Goal: Task Accomplishment & Management: Complete application form

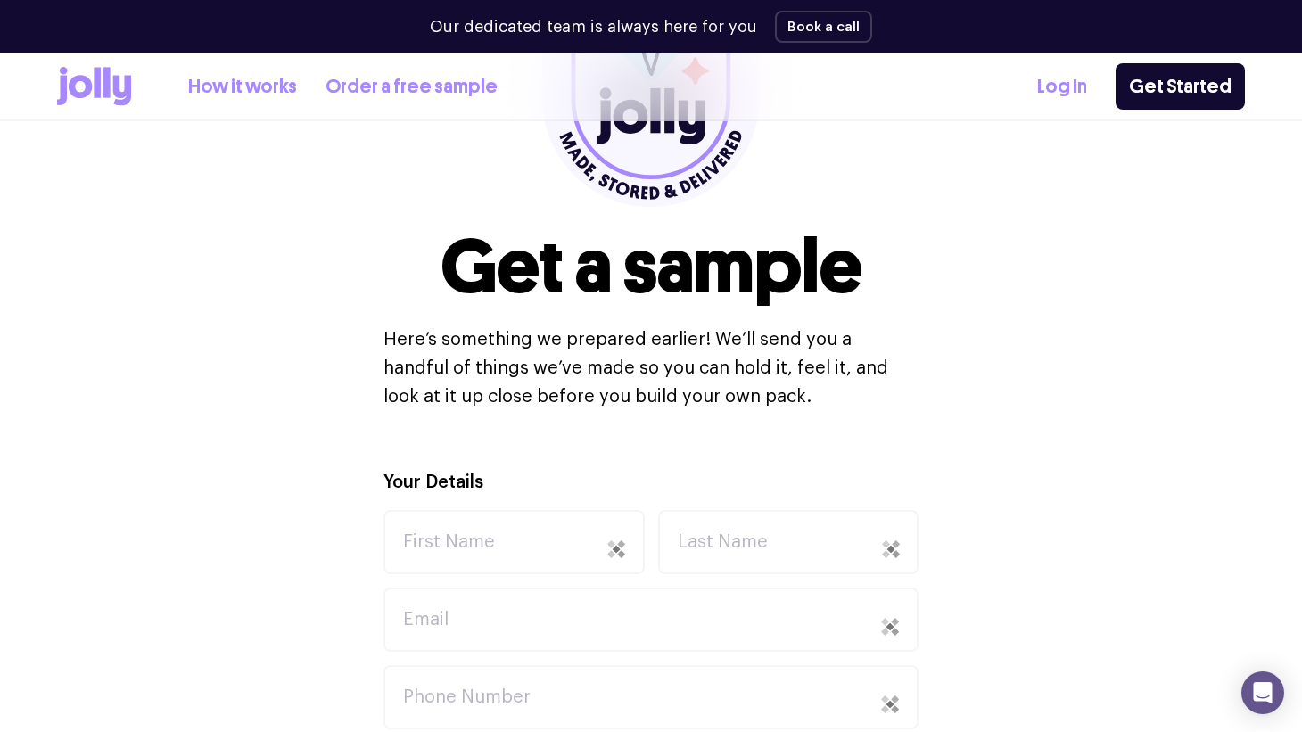
scroll to position [335, 0]
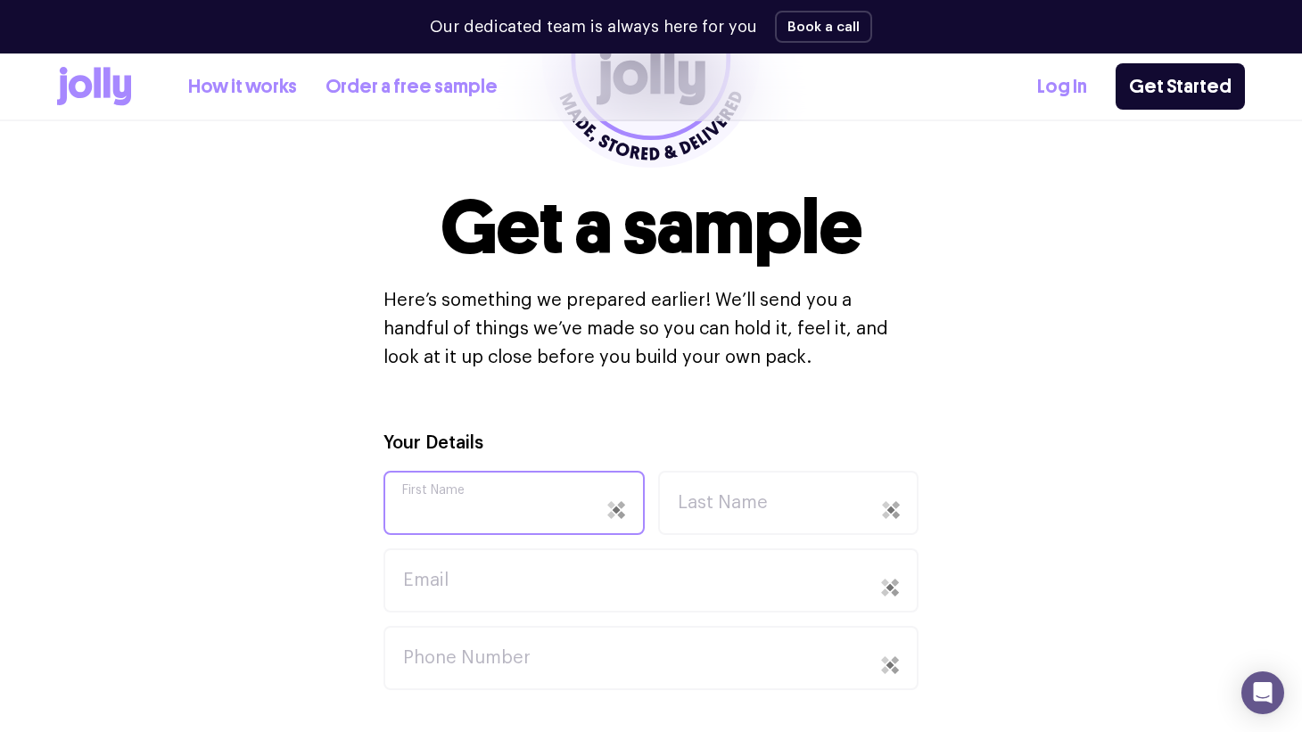
click at [519, 492] on input "First Name" at bounding box center [514, 503] width 261 height 64
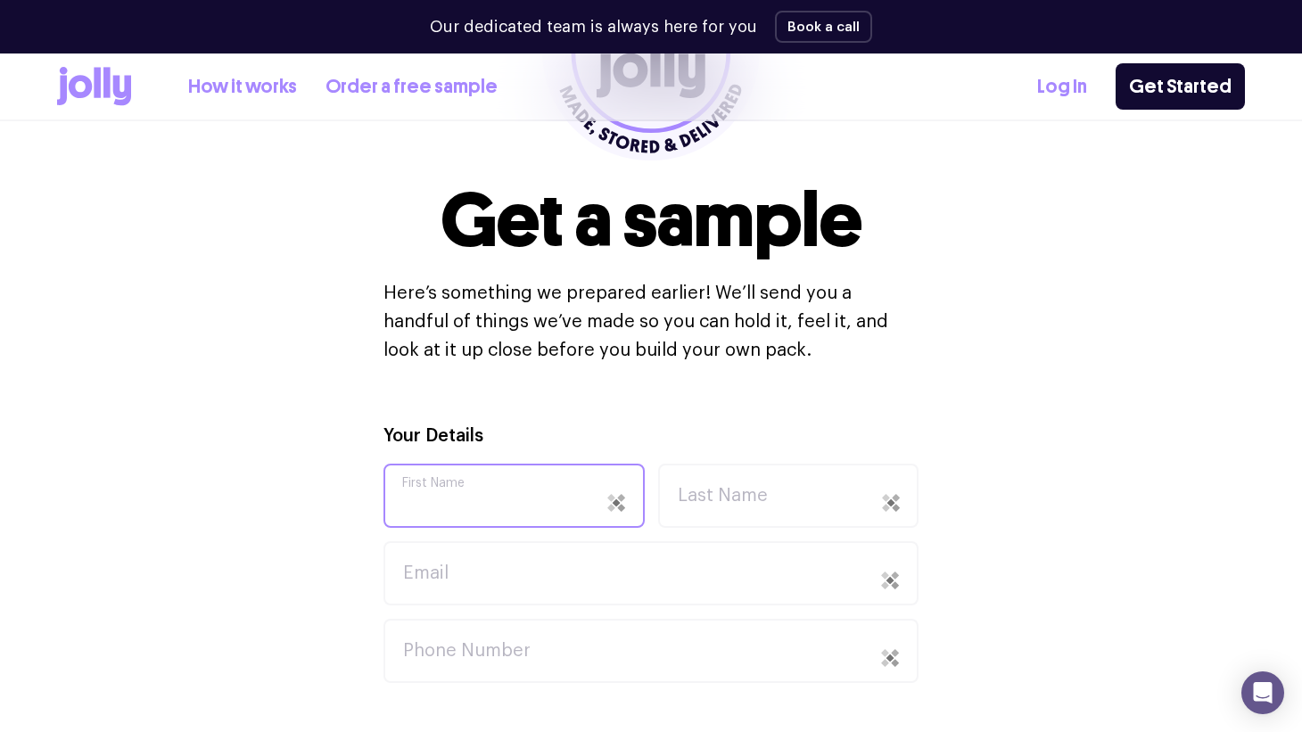
scroll to position [343, 0]
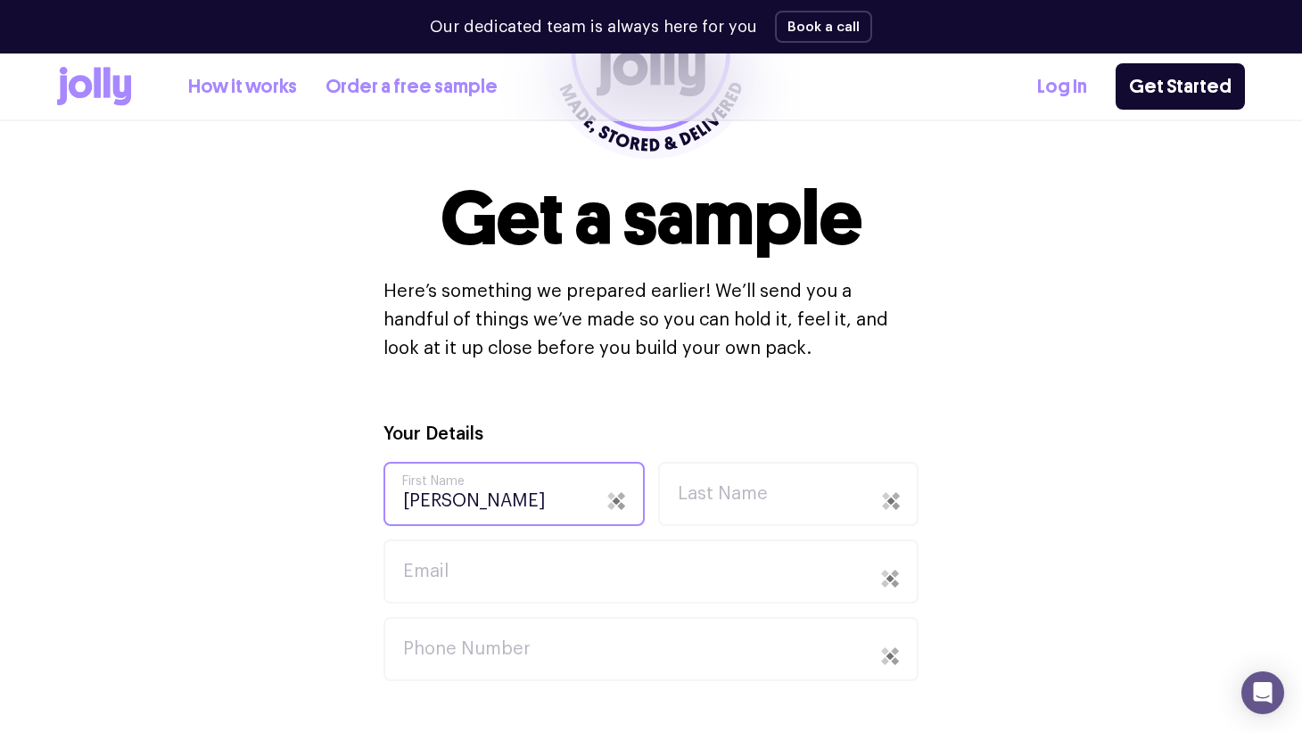
type input "[PERSON_NAME]"
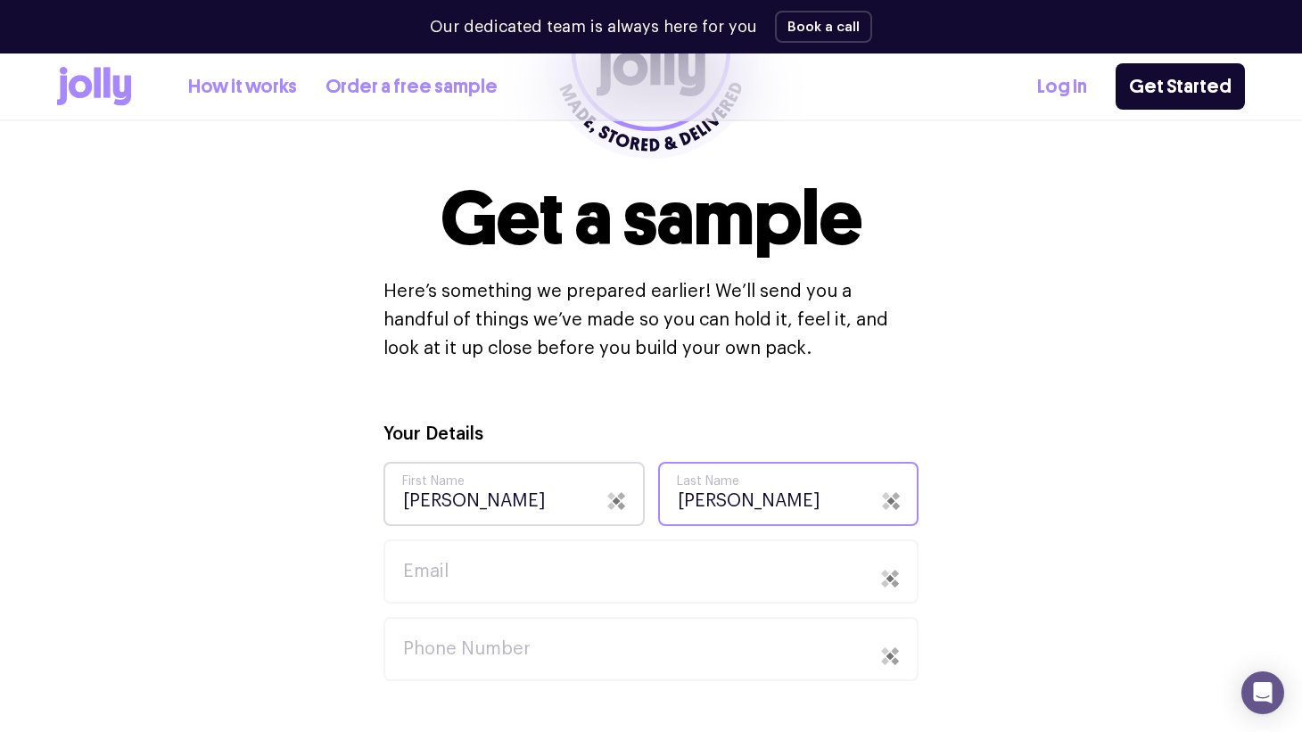
type input "[PERSON_NAME]"
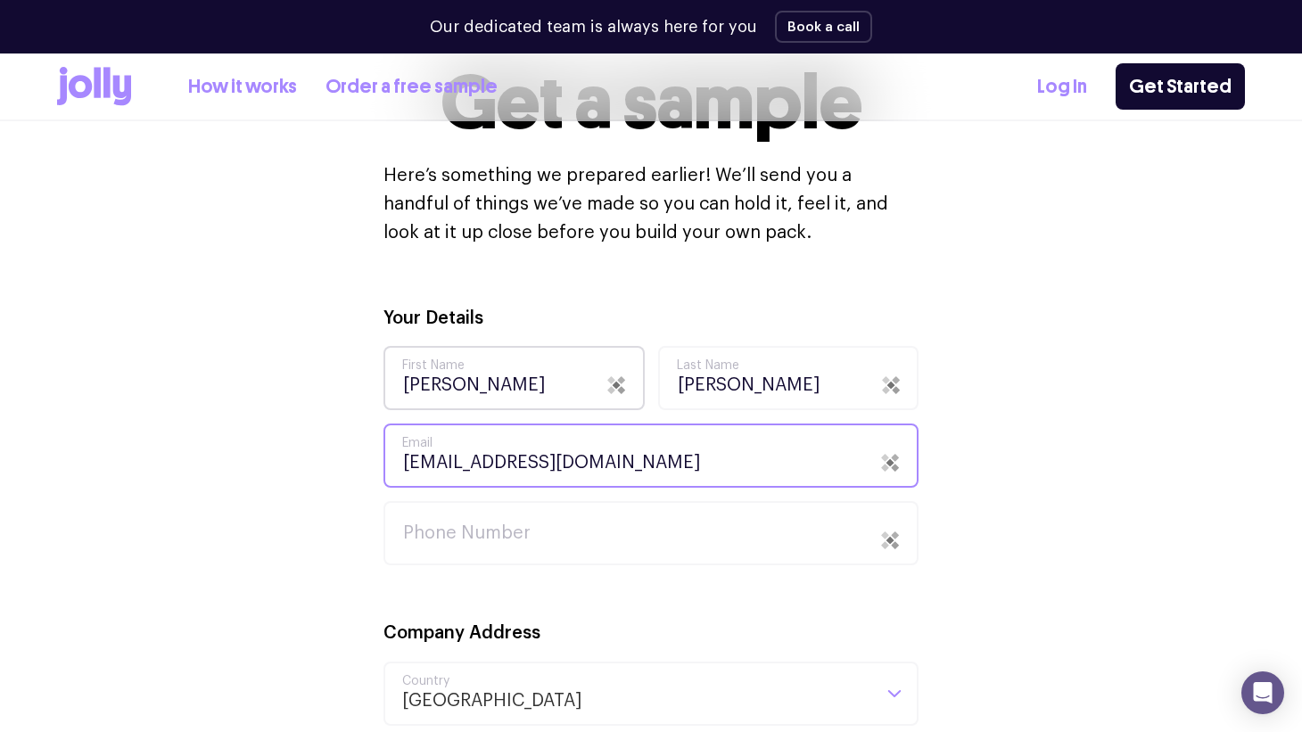
scroll to position [491, 0]
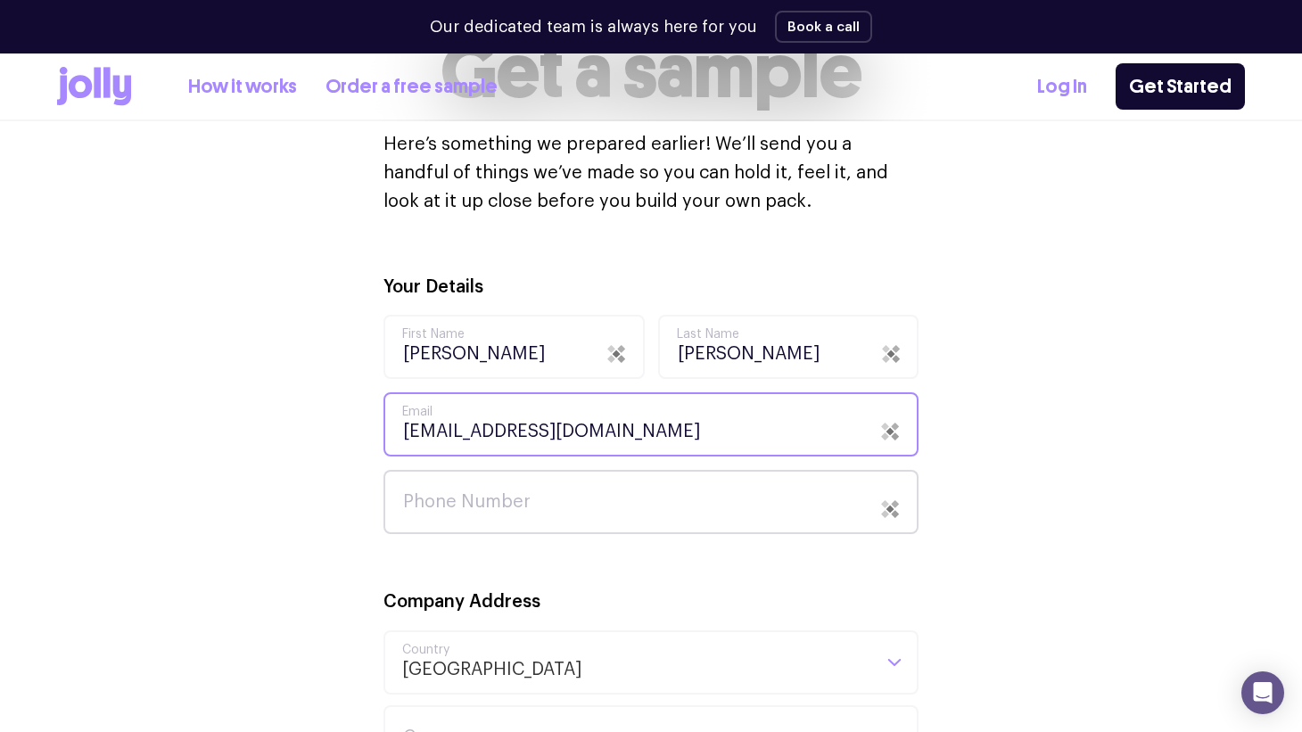
type input "[EMAIL_ADDRESS][DOMAIN_NAME]"
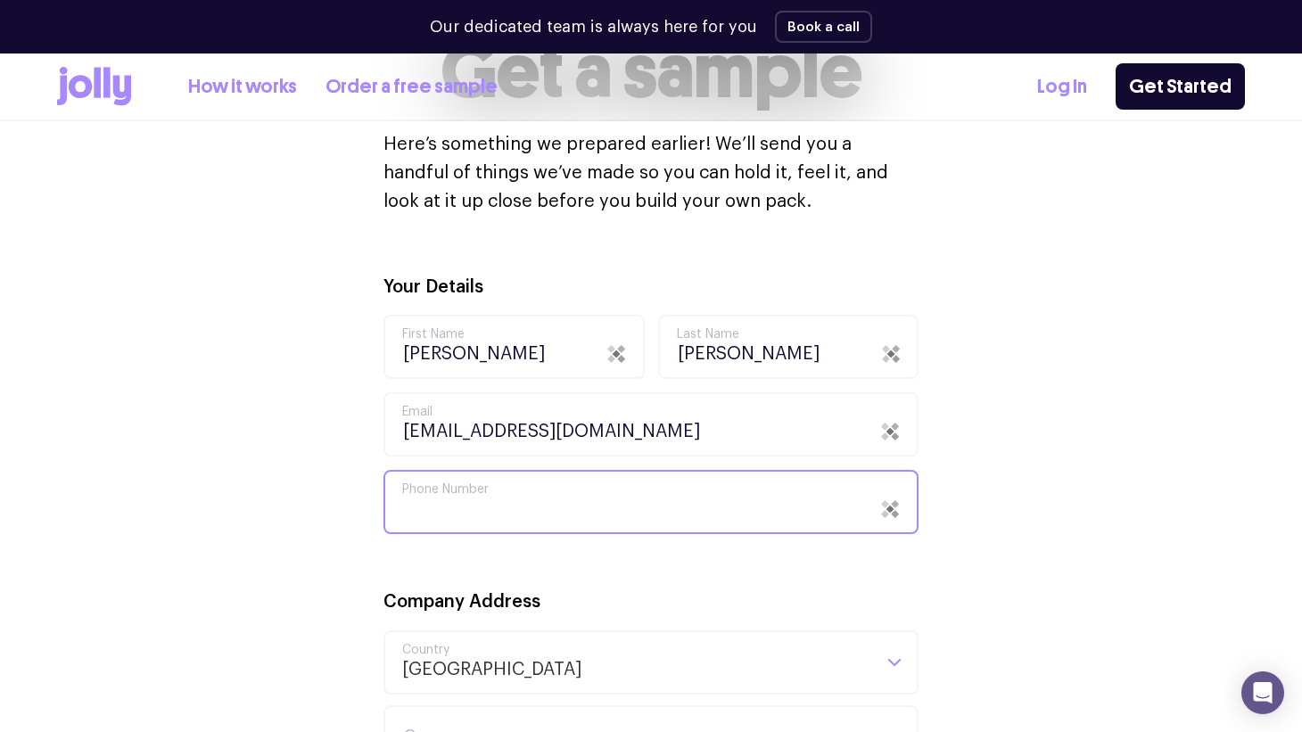
click at [510, 505] on input "Phone Number" at bounding box center [651, 502] width 535 height 64
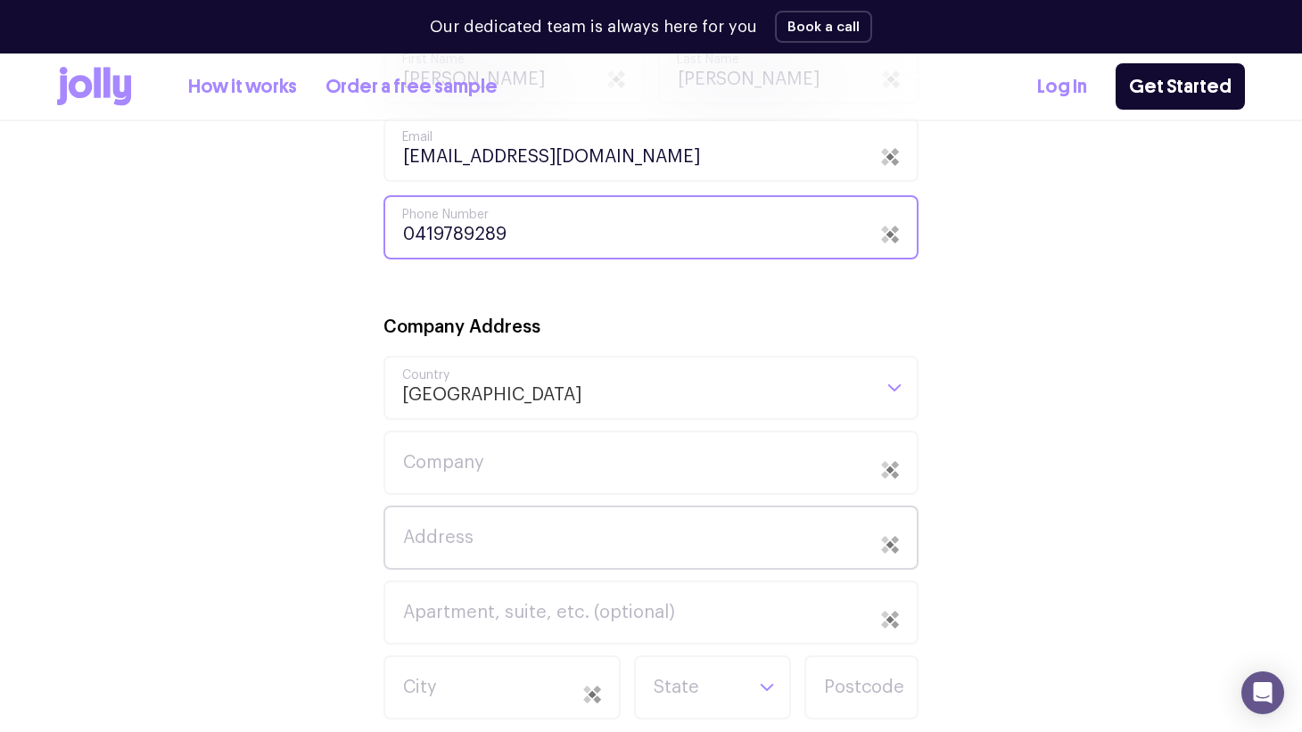
scroll to position [854, 0]
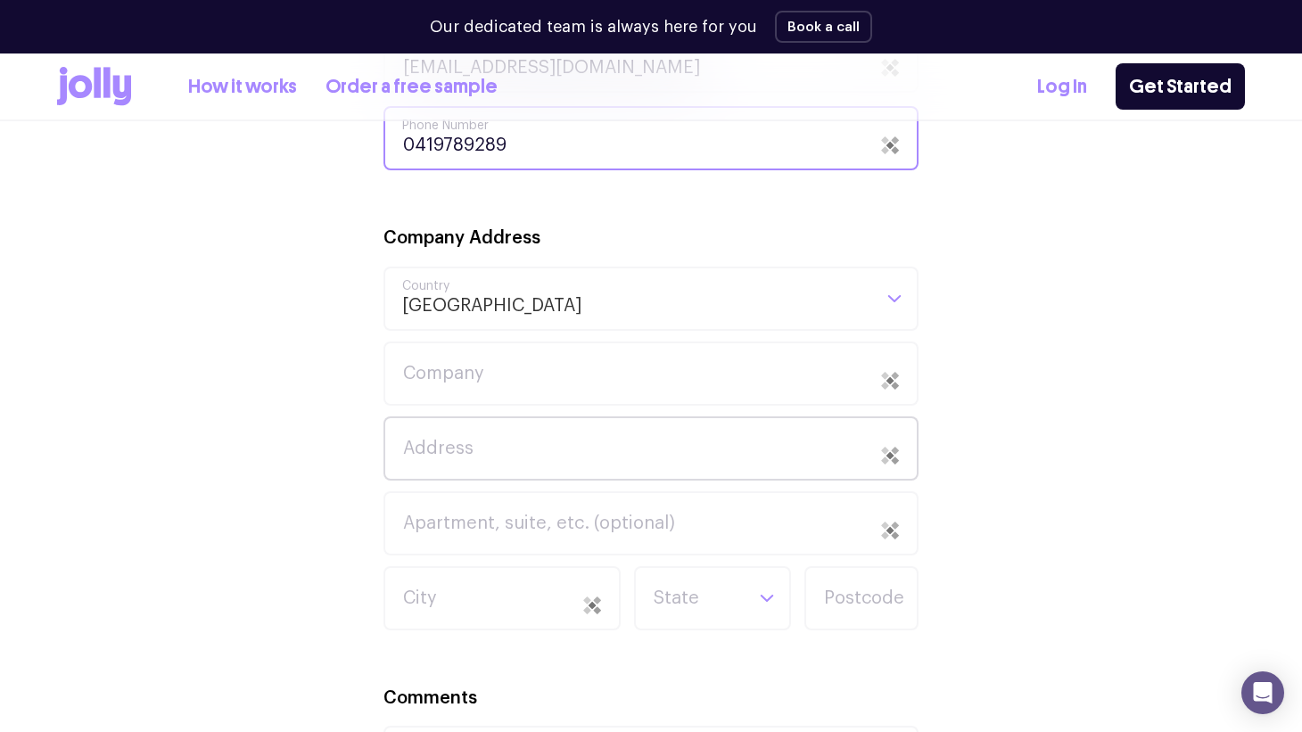
type input "0419789289"
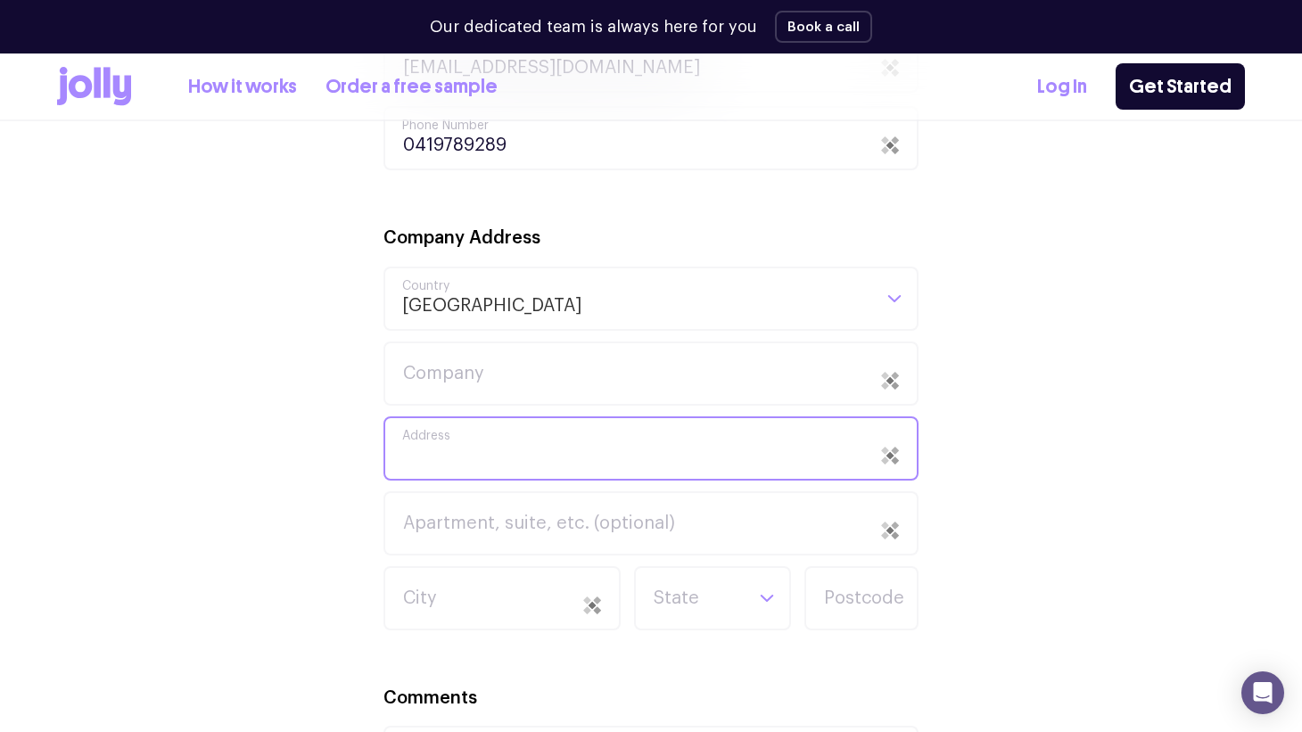
click at [703, 455] on input "Address" at bounding box center [651, 448] width 535 height 64
type input "[STREET_ADDRESS]"
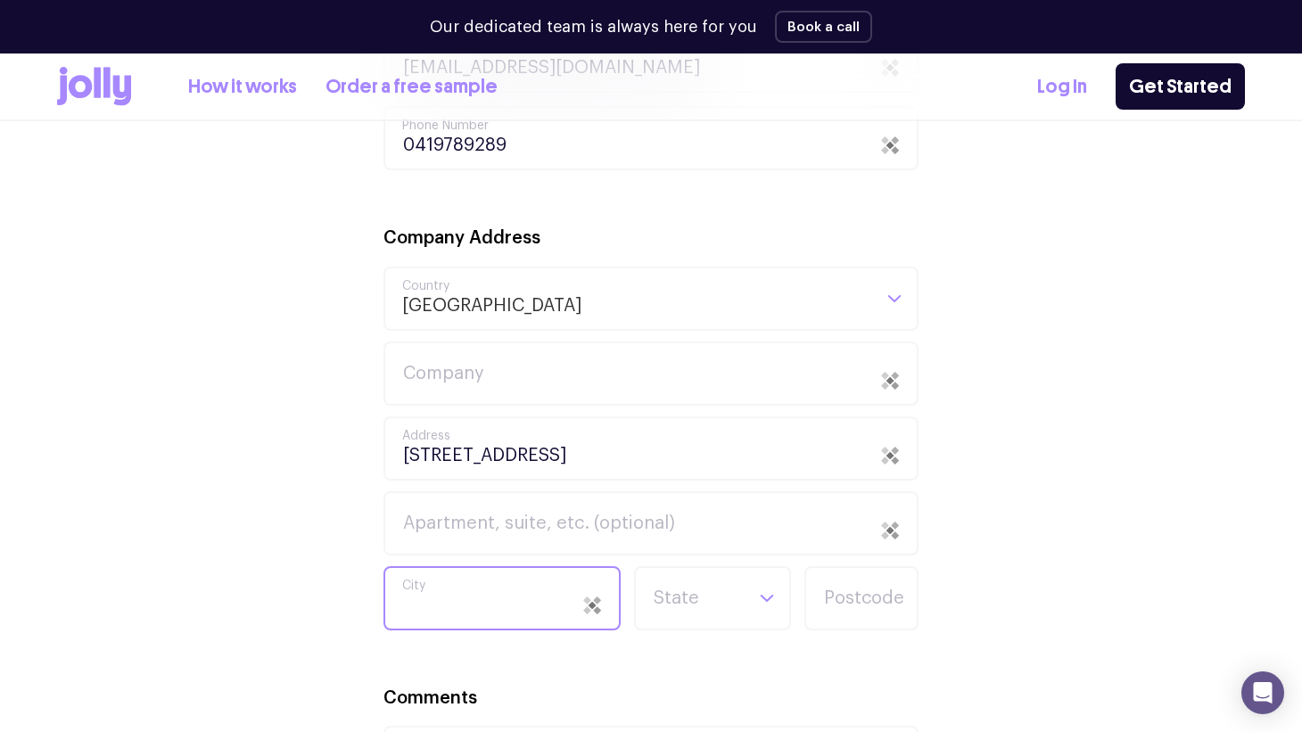
click at [505, 607] on input "City" at bounding box center [502, 598] width 237 height 64
type input "Woodroffe"
type input "NT"
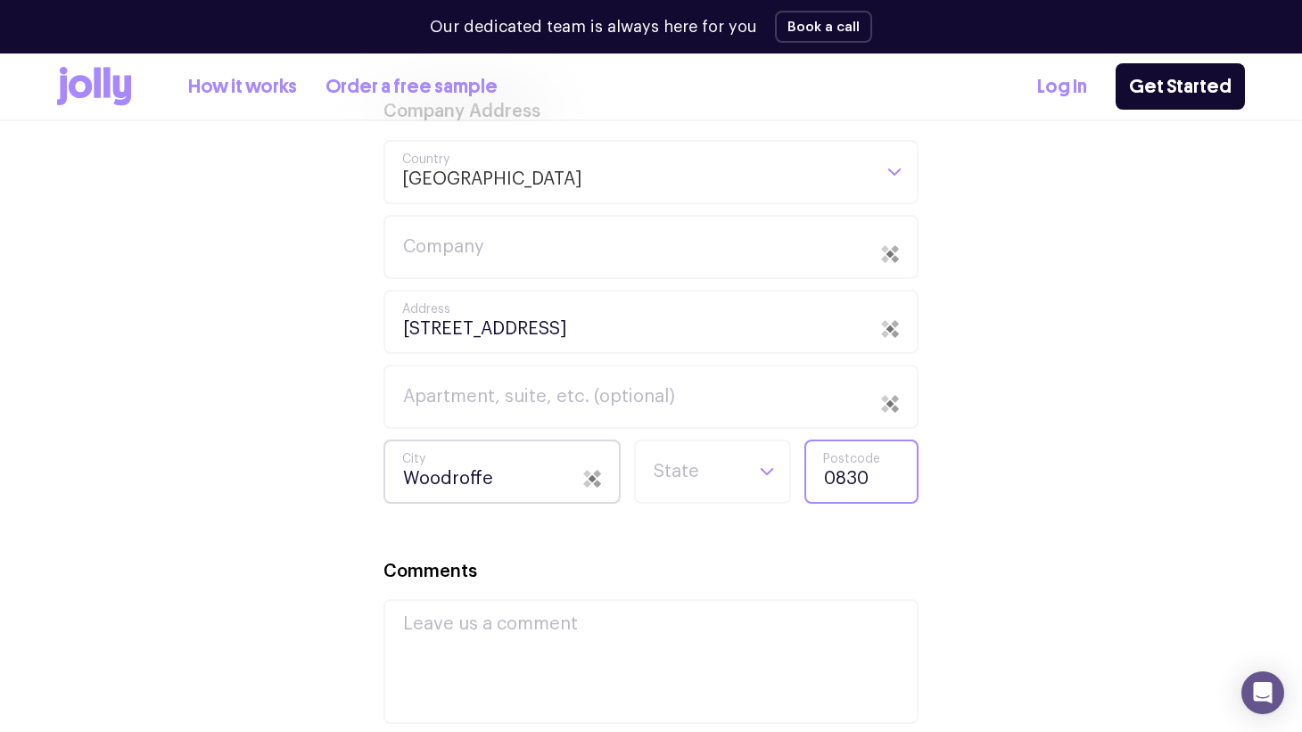
scroll to position [1210, 0]
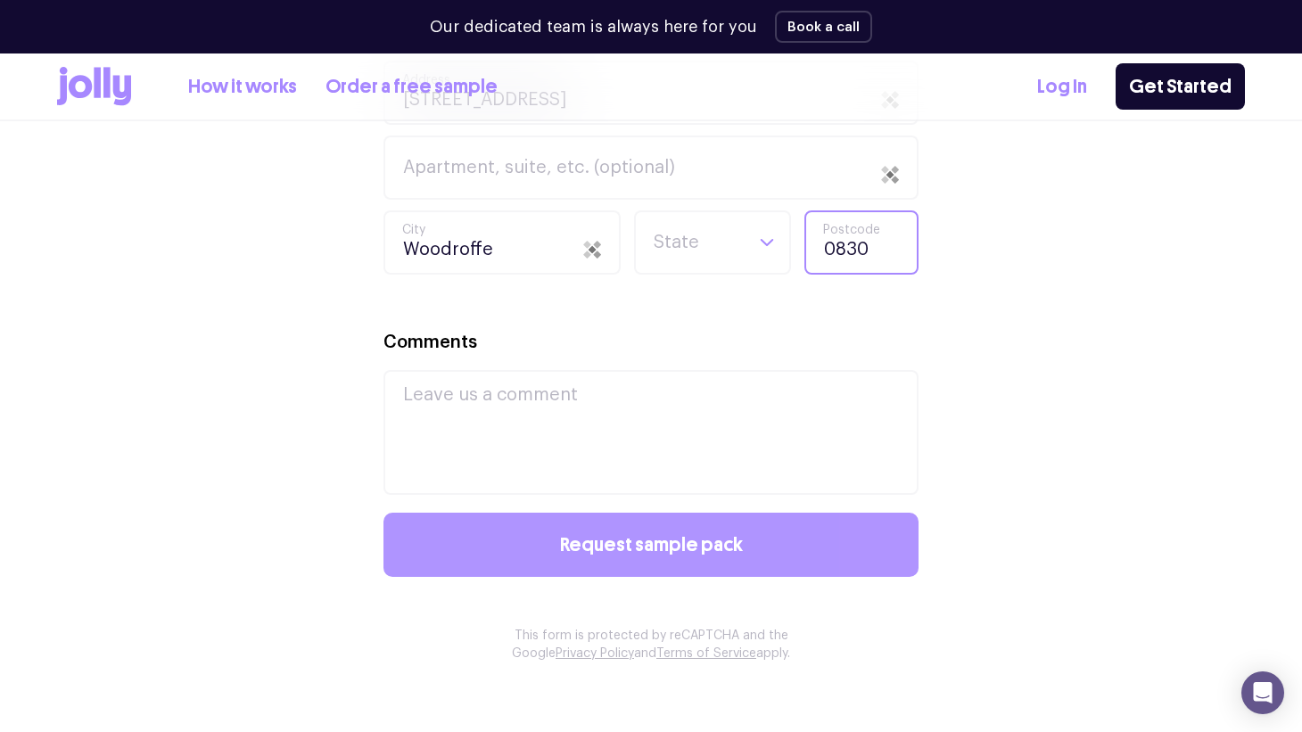
type input "0830"
click at [684, 548] on span "Request sample pack" at bounding box center [651, 545] width 183 height 20
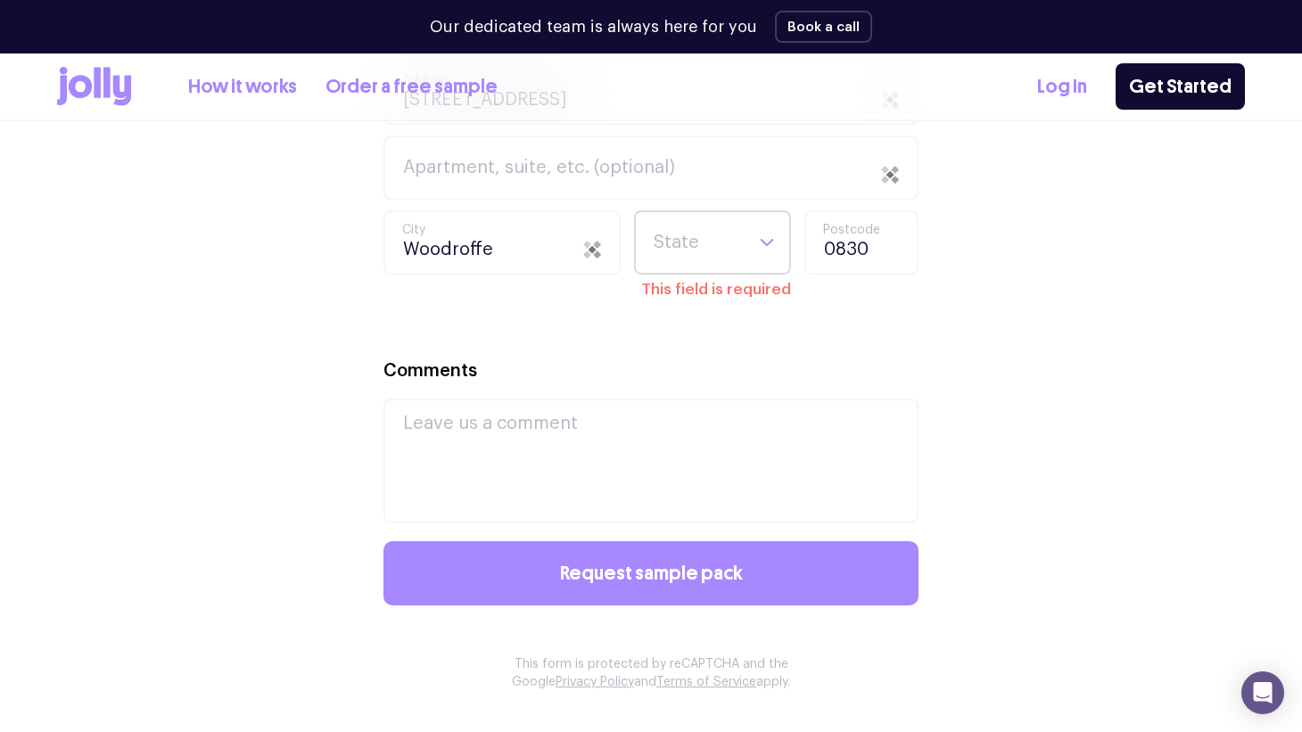
click at [766, 235] on icon "Search for option" at bounding box center [767, 243] width 16 height 16
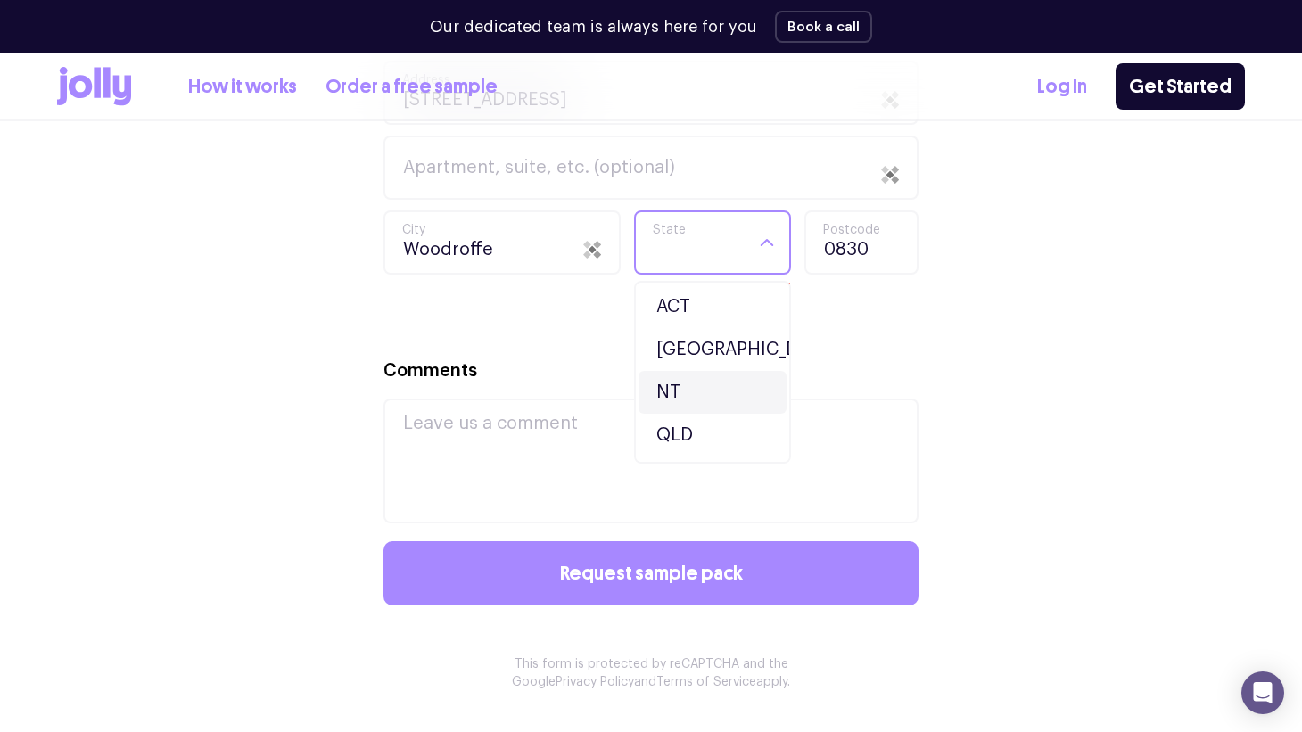
click at [721, 384] on li "NT" at bounding box center [713, 392] width 148 height 43
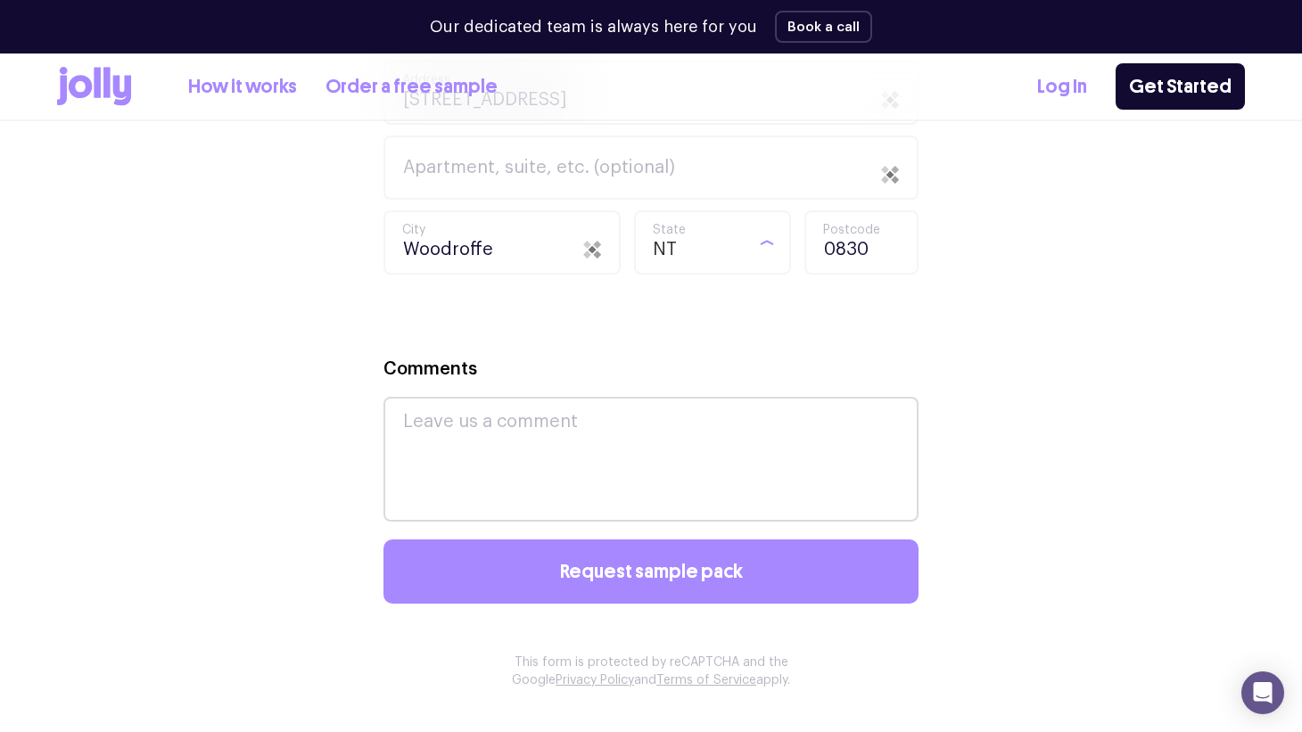
click at [721, 384] on div "Comments" at bounding box center [651, 438] width 535 height 167
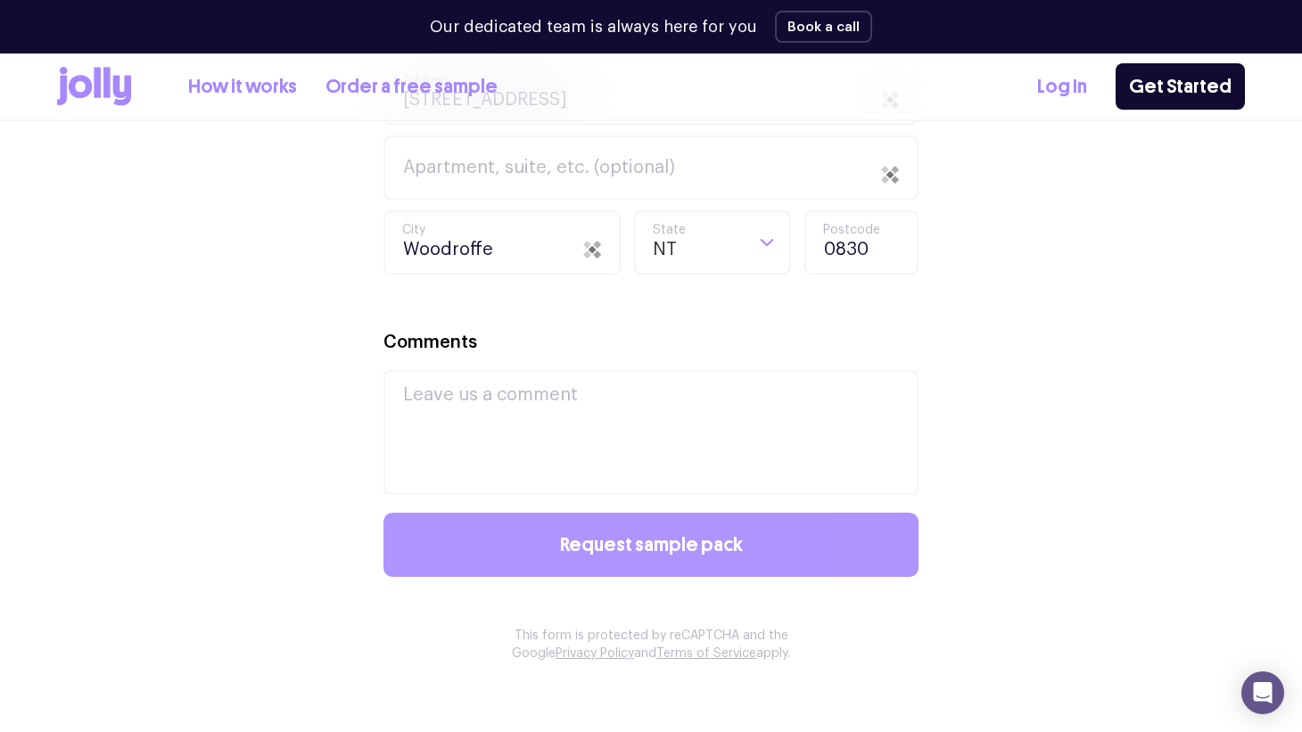
drag, startPoint x: 777, startPoint y: 557, endPoint x: 847, endPoint y: 546, distance: 71.4
click at [777, 558] on button "Request sample pack" at bounding box center [651, 545] width 535 height 64
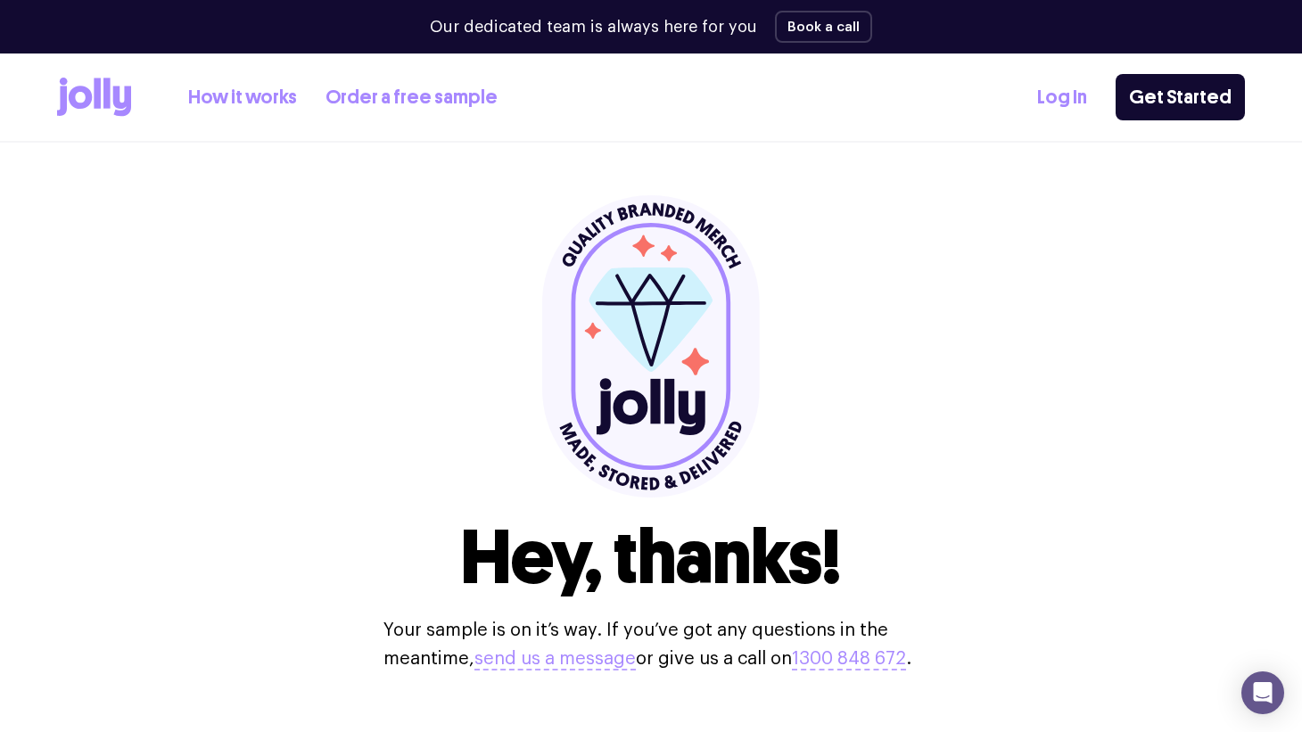
scroll to position [0, 0]
